Goal: Navigation & Orientation: Find specific page/section

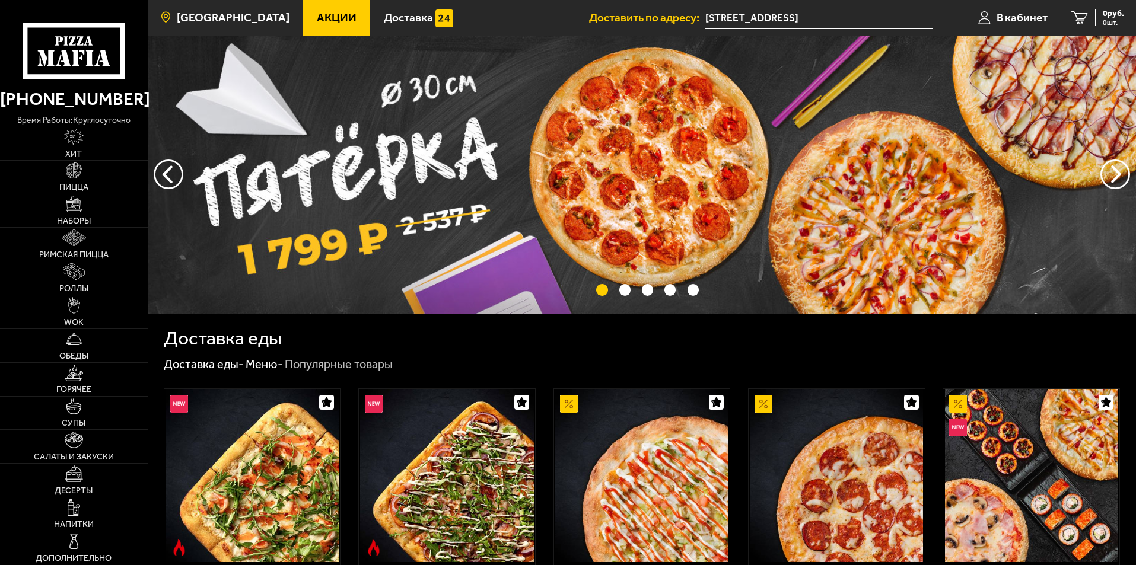
click at [231, 15] on span "[GEOGRAPHIC_DATA]" at bounding box center [233, 17] width 113 height 11
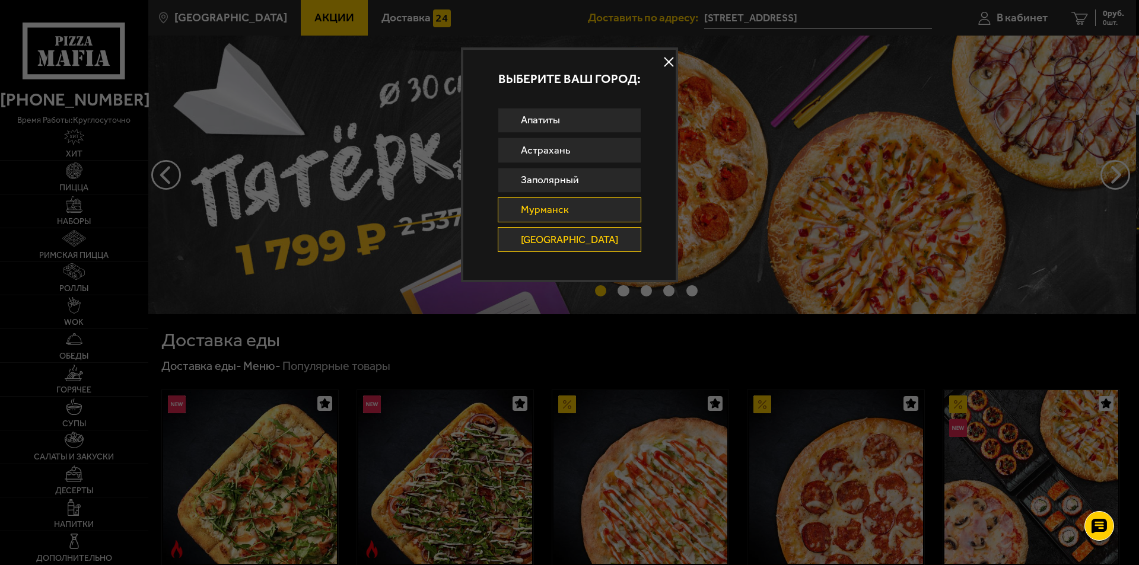
click at [572, 203] on link "Мурманск" at bounding box center [570, 209] width 144 height 25
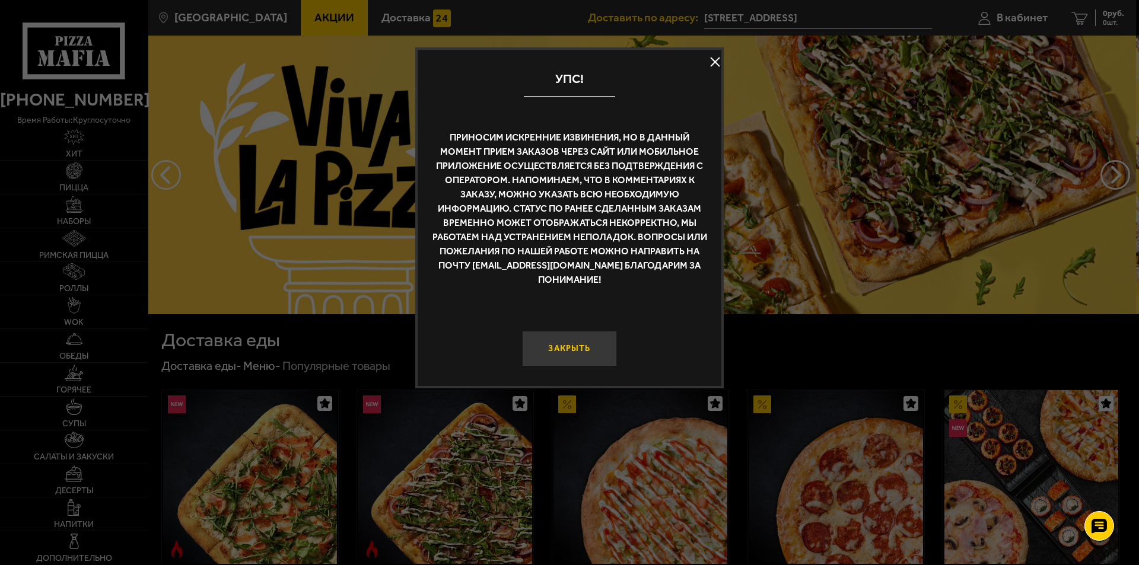
click at [570, 334] on button "Закрыть" at bounding box center [569, 349] width 95 height 36
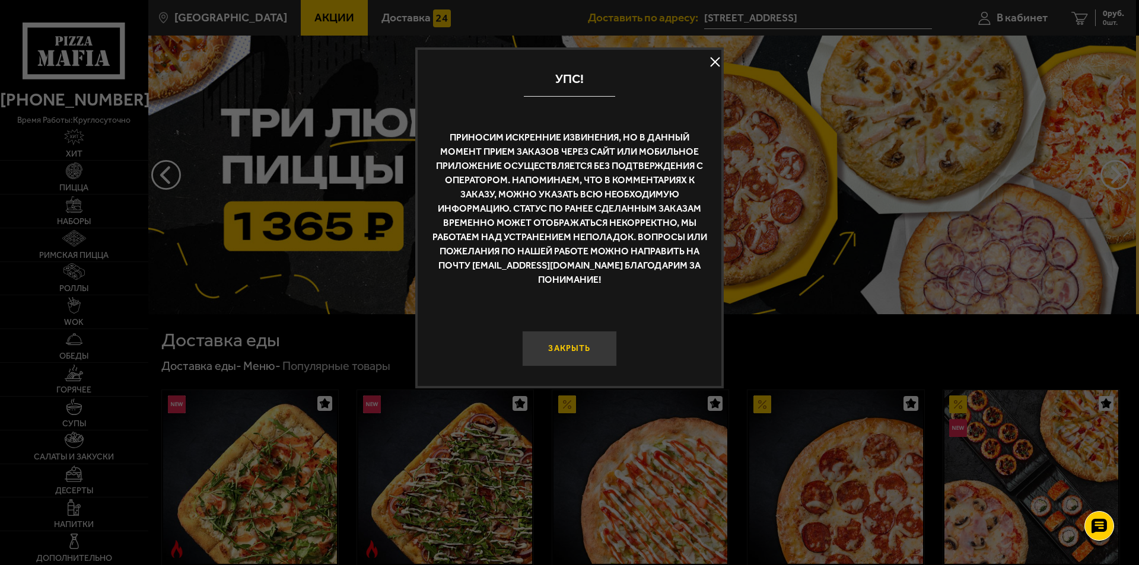
click at [582, 331] on button "Закрыть" at bounding box center [569, 349] width 95 height 36
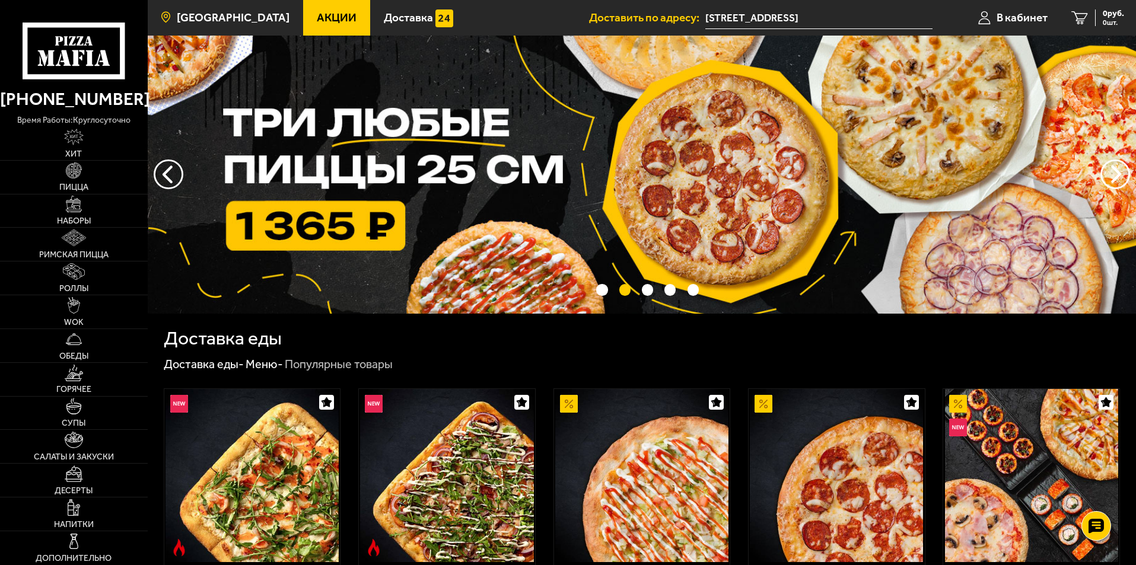
click at [227, 17] on span "[GEOGRAPHIC_DATA]" at bounding box center [233, 17] width 113 height 11
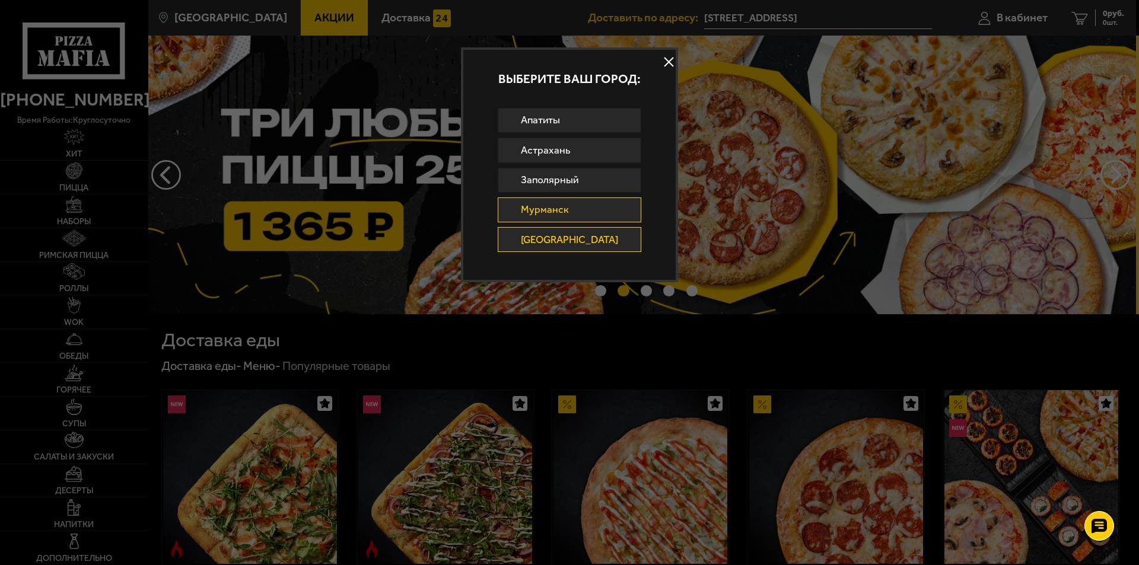
click at [555, 211] on link "Мурманск" at bounding box center [570, 209] width 144 height 25
